Goal: Task Accomplishment & Management: Manage account settings

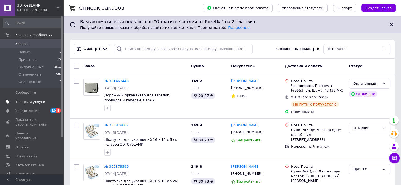
click at [36, 101] on span "Товары и услуги" at bounding box center [30, 102] width 30 height 5
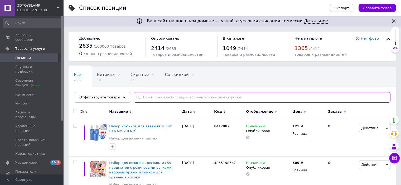
click at [151, 98] on input "text" at bounding box center [262, 97] width 257 height 11
type input "480"
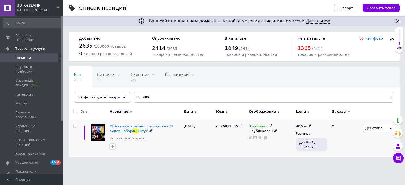
click at [261, 125] on span "В наличии" at bounding box center [258, 127] width 19 height 6
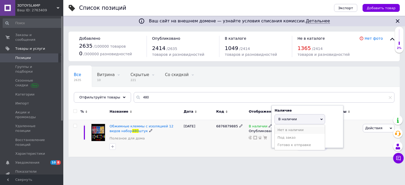
click at [292, 128] on li "Нет в наличии" at bounding box center [300, 130] width 50 height 7
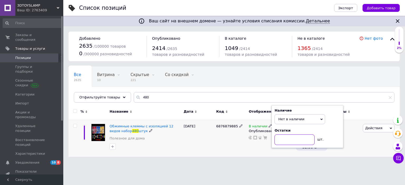
click at [280, 138] on input at bounding box center [295, 140] width 40 height 11
type input "0"
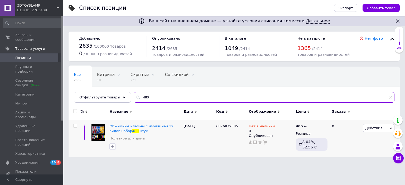
click at [148, 94] on input "480" at bounding box center [264, 97] width 261 height 11
type input "4"
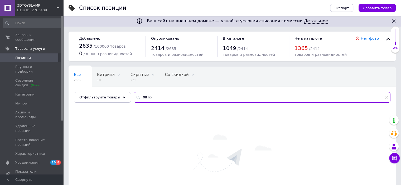
type input "98 пр"
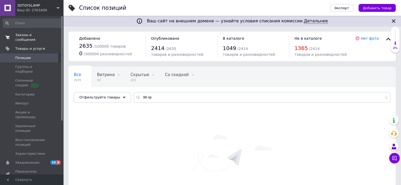
click at [31, 35] on span "Заказы и сообщения" at bounding box center [31, 37] width 33 height 9
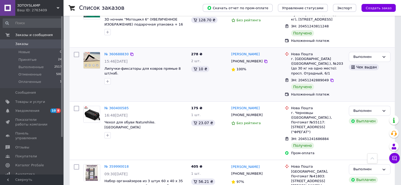
scroll to position [158, 0]
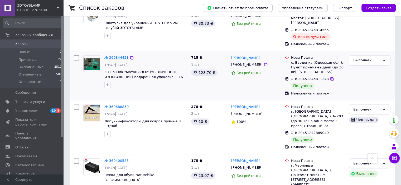
click at [116, 56] on link "№ 360844428" at bounding box center [116, 58] width 24 height 4
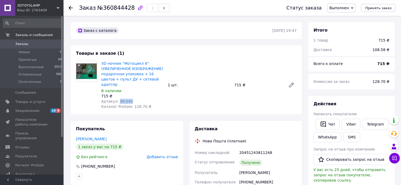
drag, startPoint x: 128, startPoint y: 97, endPoint x: 117, endPoint y: 98, distance: 11.6
click at [117, 99] on div "Артикул: 09-040" at bounding box center [132, 101] width 62 height 5
copy span "09-040"
click at [69, 6] on icon at bounding box center [71, 8] width 4 height 4
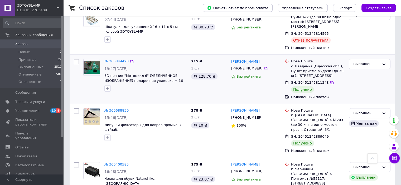
scroll to position [158, 0]
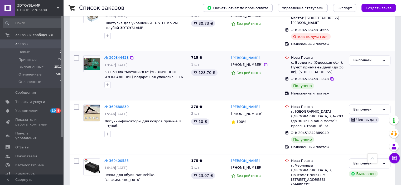
click at [116, 56] on link "№ 360844428" at bounding box center [116, 58] width 24 height 4
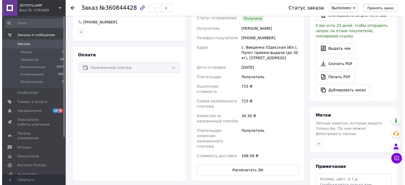
scroll to position [74, 0]
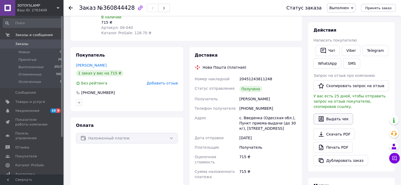
click at [335, 114] on button "Выдать чек" at bounding box center [334, 119] width 40 height 11
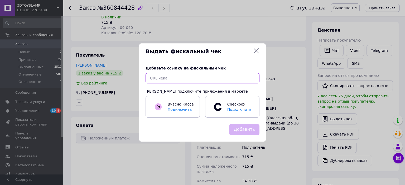
paste input "https://check.checkbox.ua/bc4f5d8e-ccc7-4a96-bdf8-b9b1755e8e99"
type input "https://check.checkbox.ua/bc4f5d8e-ccc7-4a96-bdf8-b9b1755e8e99"
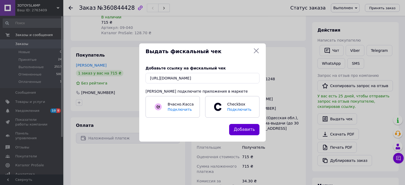
click at [246, 130] on button "Добавить" at bounding box center [244, 129] width 30 height 11
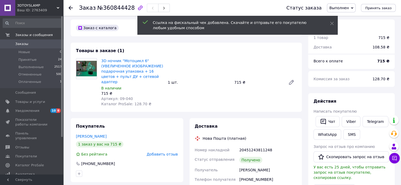
scroll to position [0, 0]
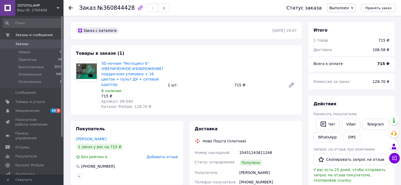
click at [72, 7] on use at bounding box center [71, 8] width 4 height 4
